Goal: Task Accomplishment & Management: Manage account settings

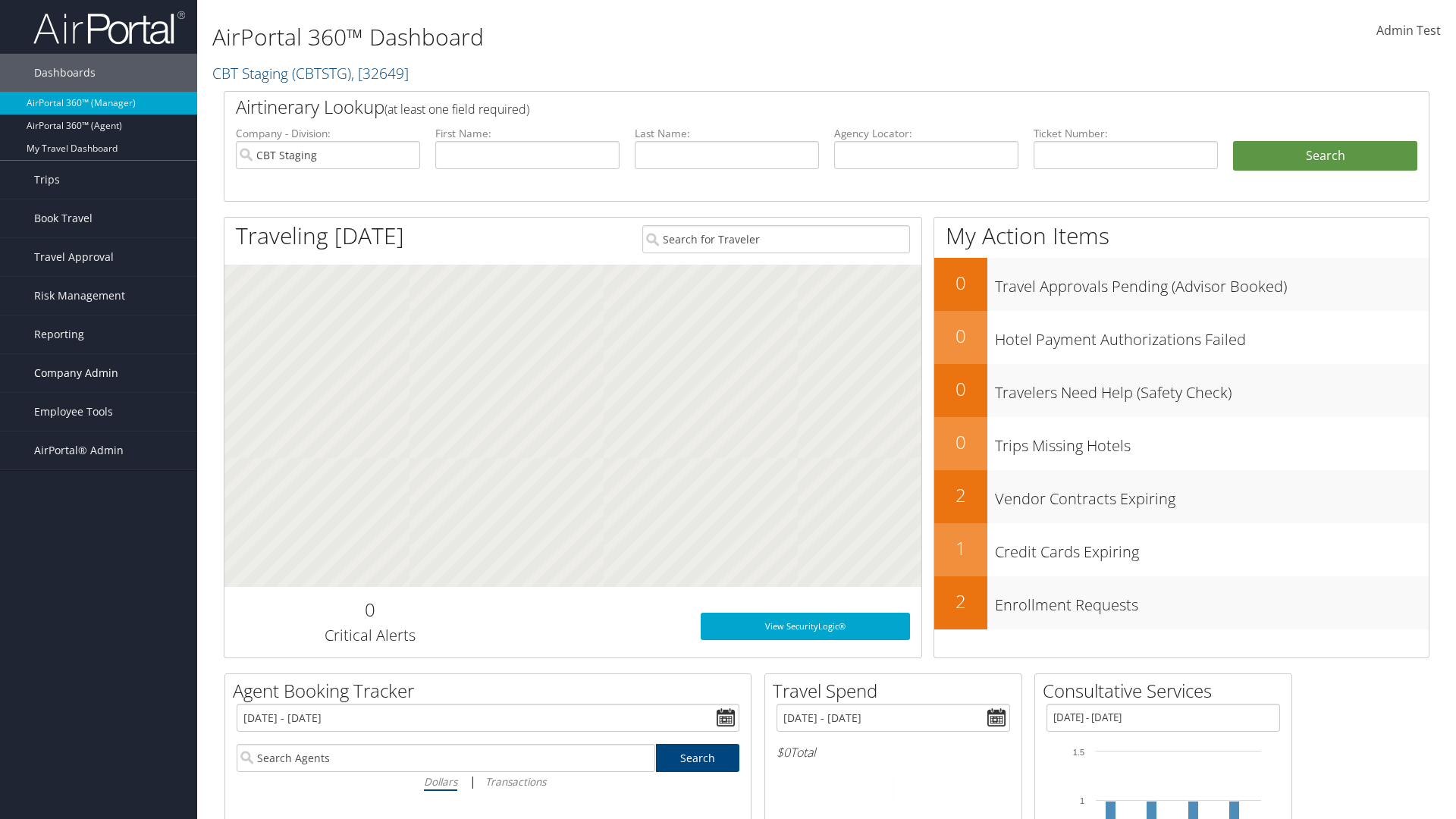
click at [99, 373] on span "Company Admin" at bounding box center [76, 373] width 84 height 38
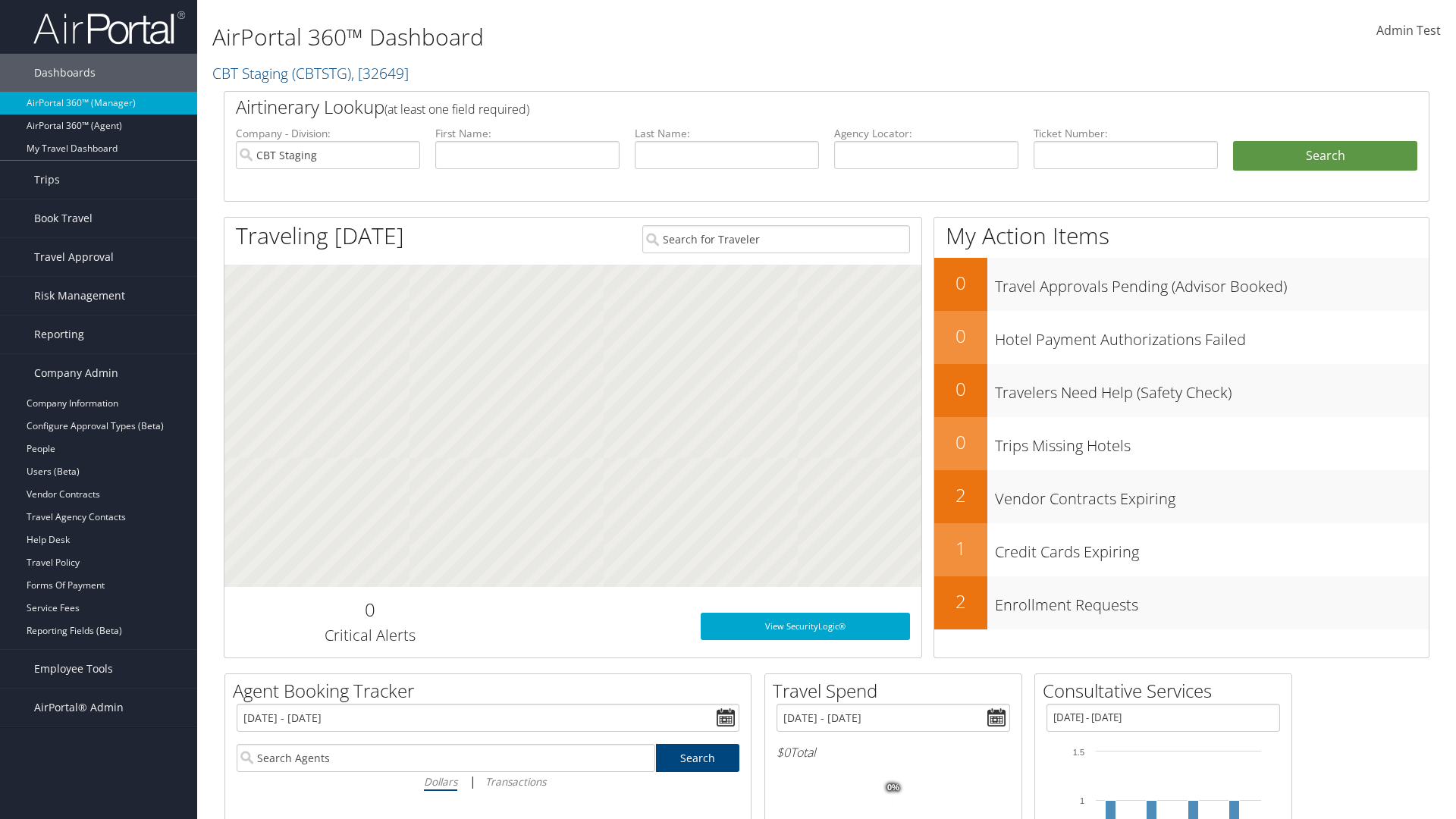
click at [99, 699] on link "Airtinerary® Settings" at bounding box center [98, 699] width 197 height 23
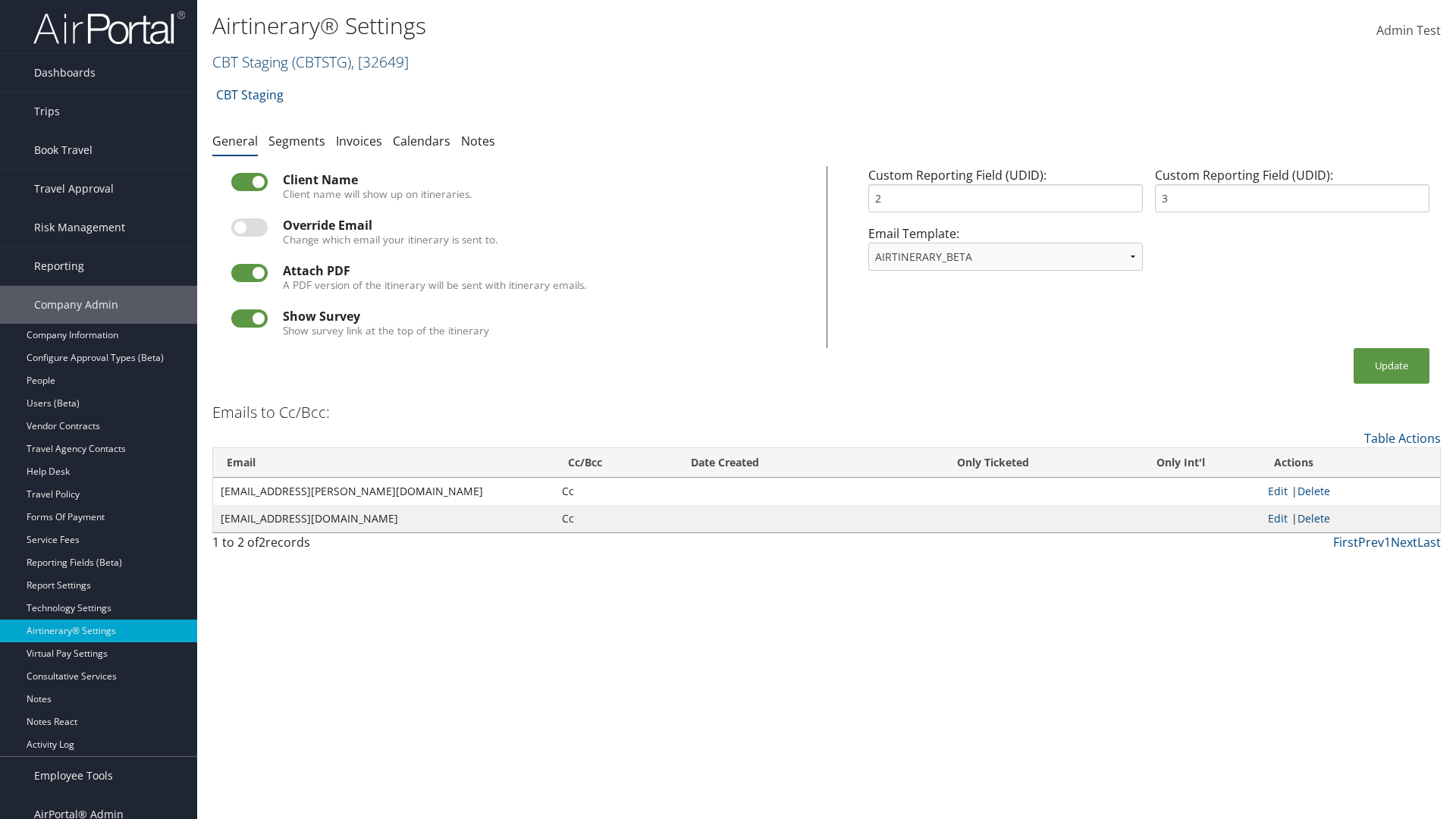
click at [250, 62] on link "CBT Staging ( CBTSTG ) , [ 32649 ]" at bounding box center [311, 62] width 196 height 20
click at [0, 0] on input "search" at bounding box center [0, 0] width 0 height 0
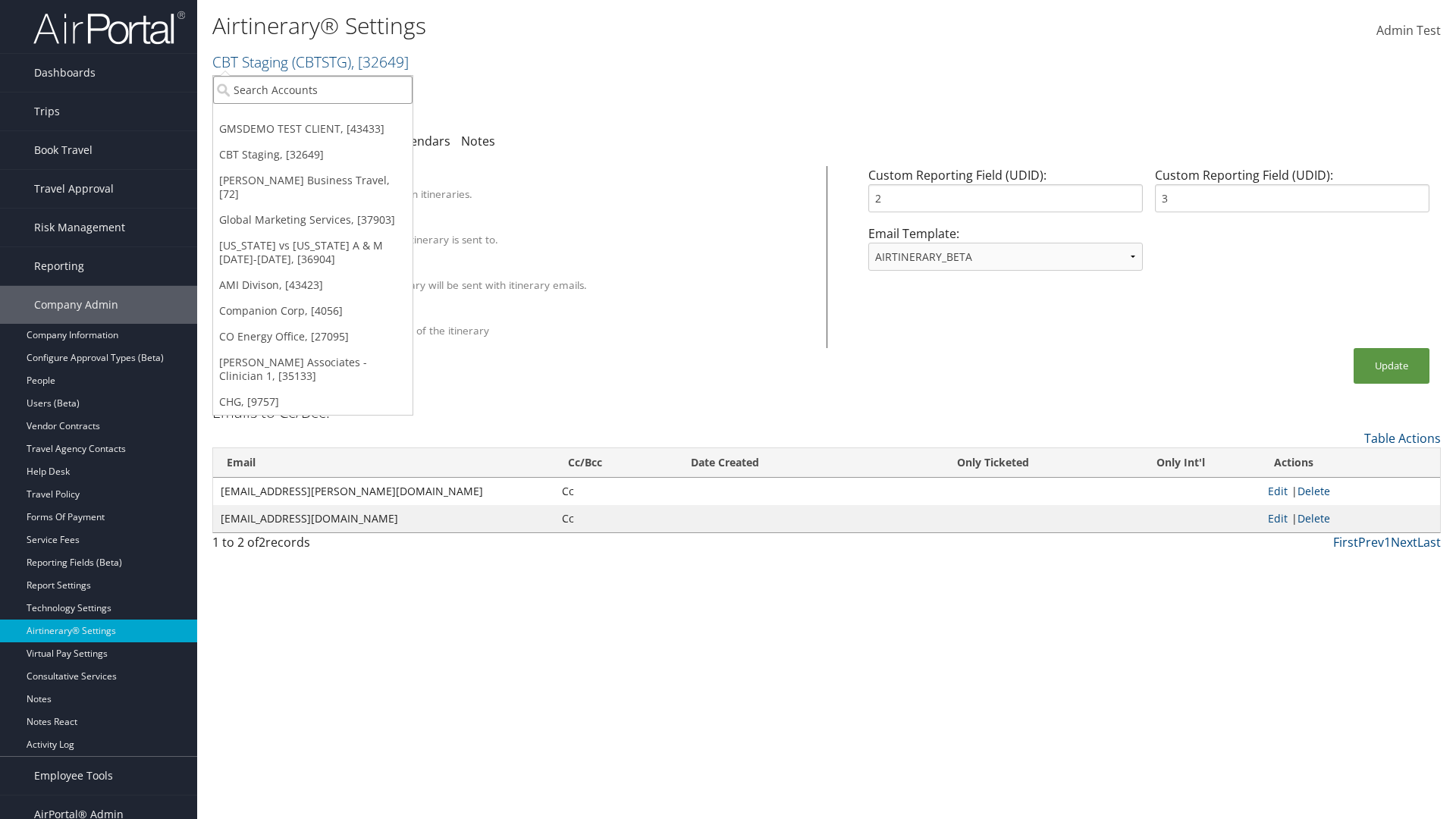
type input "Global Marketing Services"
click at [327, 118] on div "Global Marketing Services (301946), [37903]" at bounding box center [327, 118] width 244 height 14
